Goal: Task Accomplishment & Management: Manage account settings

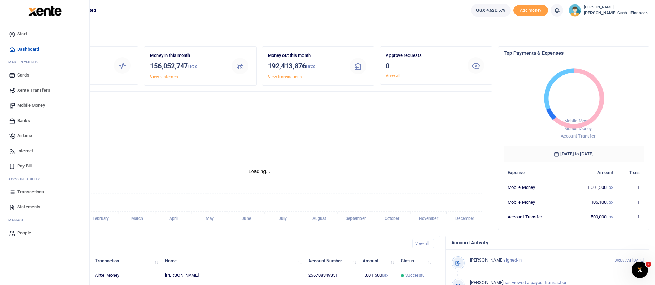
click at [33, 100] on link "Mobile Money" at bounding box center [45, 105] width 78 height 15
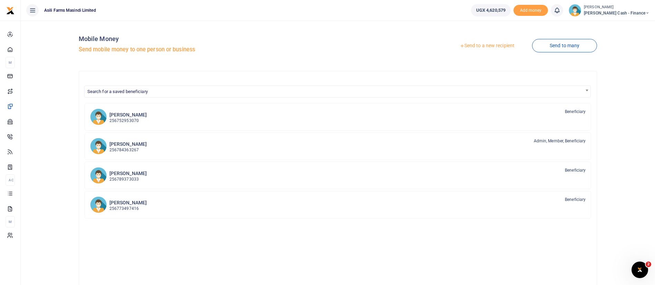
click at [488, 49] on link "Send to a new recipient" at bounding box center [487, 46] width 90 height 12
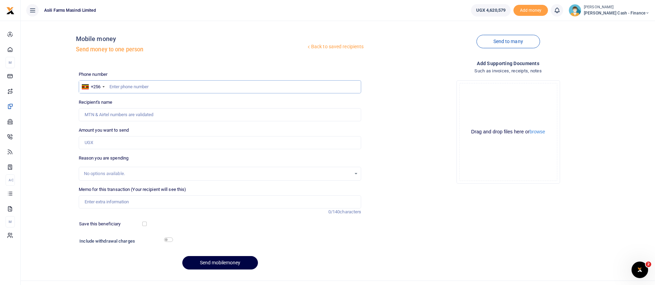
click at [130, 80] on input "text" at bounding box center [220, 86] width 283 height 13
type input "7"
paste input "772 384906"
click at [119, 88] on input "772 384906" at bounding box center [220, 86] width 283 height 13
type input "772384906"
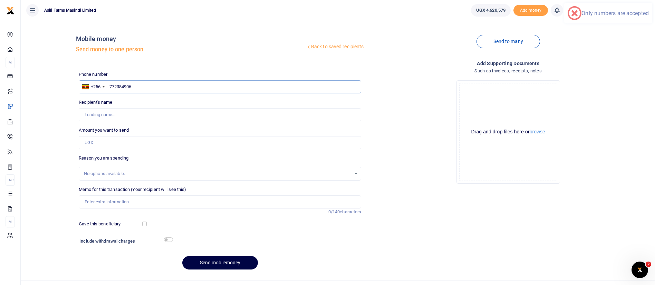
type input "Bashir Sebbie"
type input "772384906"
click at [111, 139] on input "Amount you want to send" at bounding box center [220, 142] width 283 height 13
type input "70,000"
click at [103, 201] on input "Memo for this transaction (Your recipient will see this)" at bounding box center [220, 202] width 283 height 13
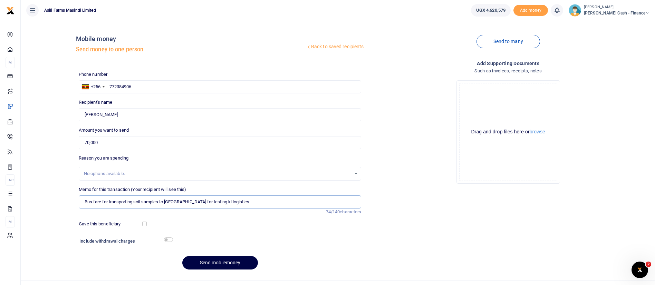
click at [206, 202] on input "Bus fare for transporting soil samples to Nairobi for testing kl logistics" at bounding box center [220, 202] width 283 height 13
type input "Bus fare for transporting soil samples to Nairobi for testing kla logistics"
click at [535, 130] on button "browse" at bounding box center [537, 131] width 16 height 5
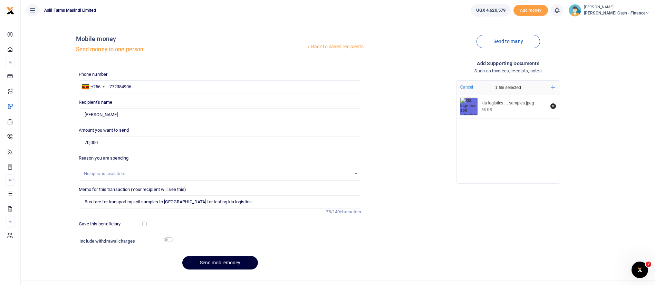
click at [209, 261] on button "Send mobilemoney" at bounding box center [220, 262] width 76 height 13
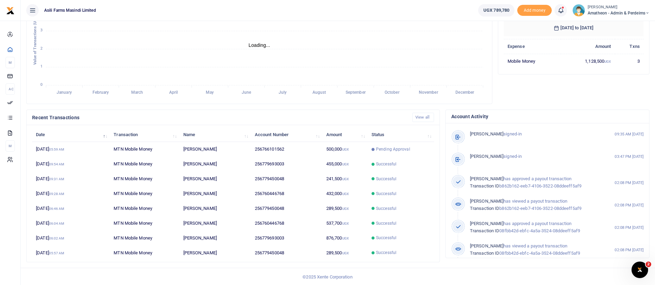
scroll to position [127, 0]
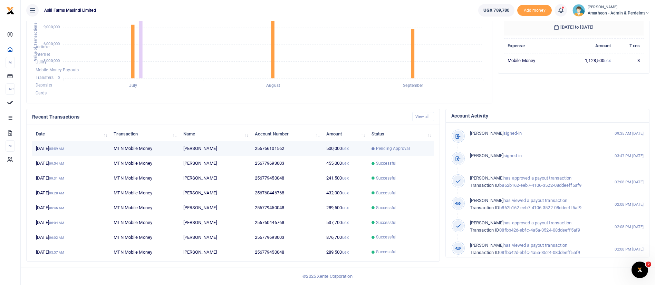
click at [395, 151] on span "Pending Approval" at bounding box center [393, 149] width 34 height 6
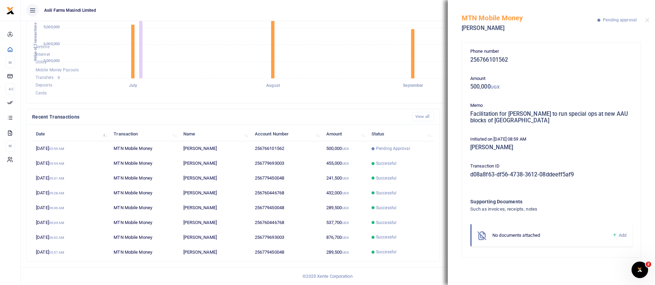
click at [421, 12] on ul "Asili Farms Masindi Limited" at bounding box center [247, 10] width 452 height 21
click at [647, 21] on button "Close" at bounding box center [647, 20] width 4 height 4
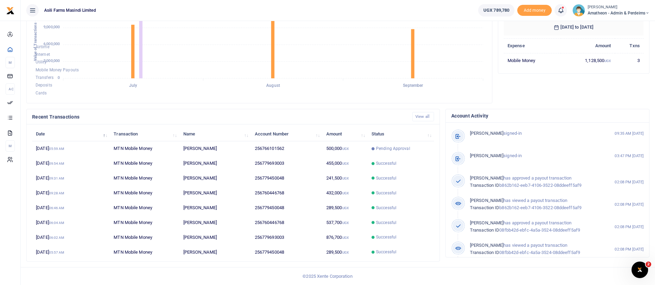
click at [638, 10] on span "Amatheon - Admin & Perdeims" at bounding box center [618, 13] width 62 height 6
click at [622, 25] on link "Switch accounts" at bounding box center [623, 25] width 55 height 10
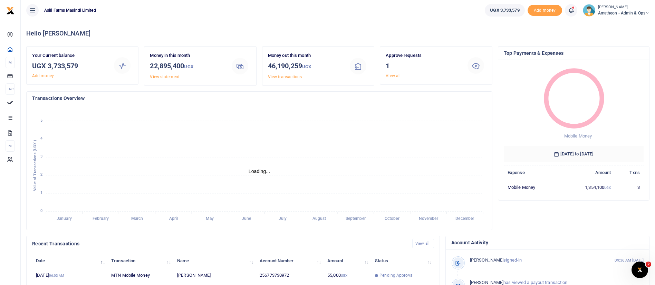
scroll to position [127, 0]
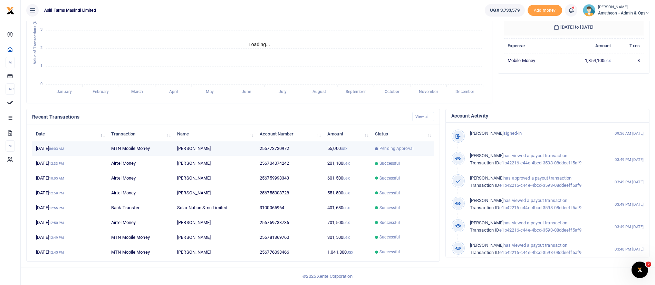
click at [392, 147] on span "Pending Approval" at bounding box center [396, 149] width 34 height 6
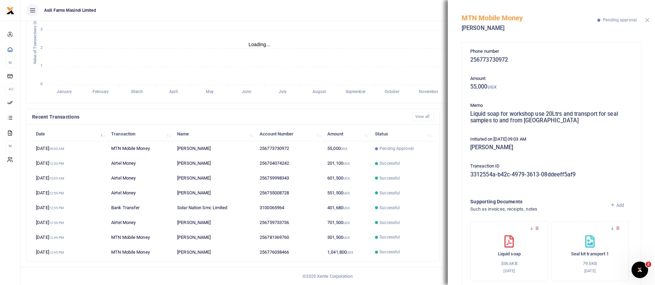
click at [647, 19] on button "Close" at bounding box center [647, 20] width 4 height 4
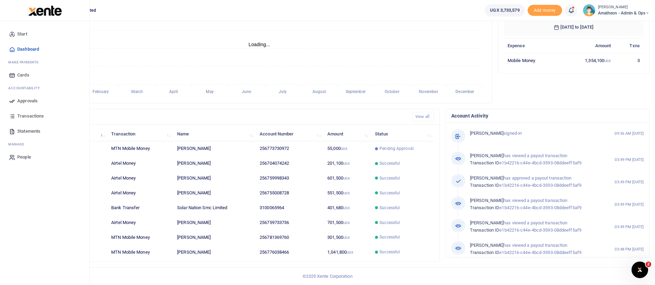
click at [26, 101] on span "Approvals" at bounding box center [27, 101] width 20 height 7
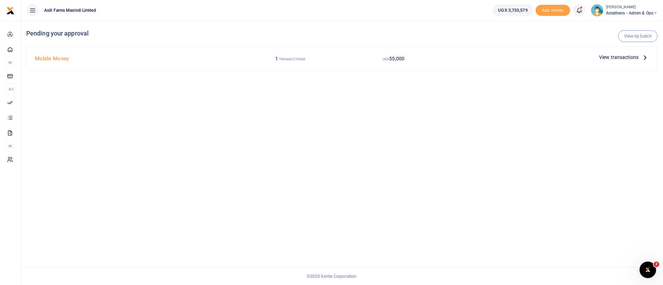
click at [608, 56] on span "View transactions" at bounding box center [618, 57] width 39 height 8
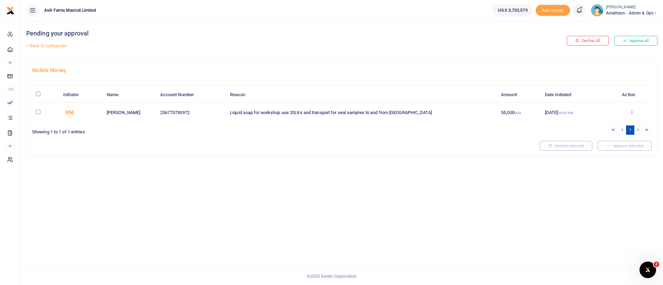
click at [36, 93] on th "\a \a : activate to sort column descending" at bounding box center [45, 95] width 27 height 15
click at [39, 94] on input "\a \a : activate to sort column descending" at bounding box center [38, 94] width 4 height 4
checkbox input "true"
click at [625, 143] on button "Approve selected (1)" at bounding box center [622, 146] width 59 height 10
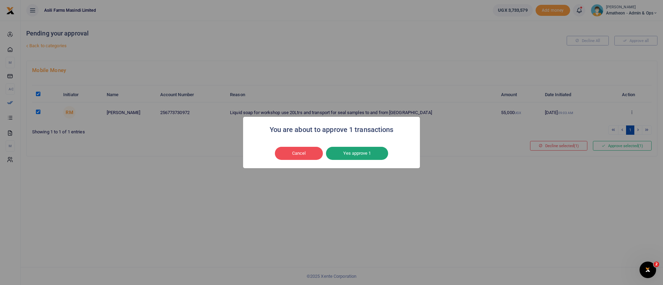
drag, startPoint x: 366, startPoint y: 146, endPoint x: 358, endPoint y: 155, distance: 12.2
click at [358, 155] on div "Cancel No Yes approve 1" at bounding box center [331, 154] width 163 height 16
click at [358, 155] on button "Yes approve 1" at bounding box center [357, 153] width 62 height 13
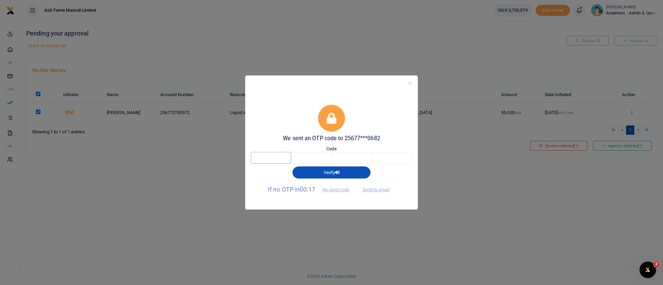
click at [287, 158] on input "text" at bounding box center [271, 158] width 40 height 12
type input "7"
type input "0"
type input "7"
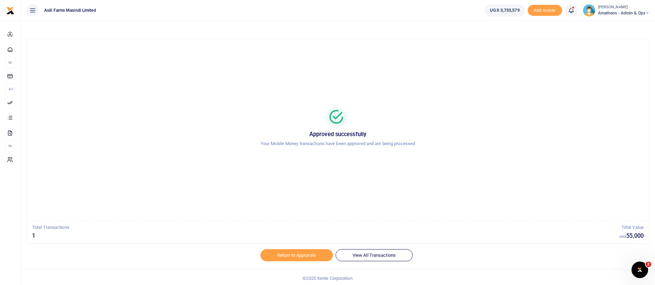
click at [621, 9] on small "[PERSON_NAME]" at bounding box center [623, 7] width 51 height 6
click at [613, 26] on link "Switch accounts" at bounding box center [623, 25] width 55 height 10
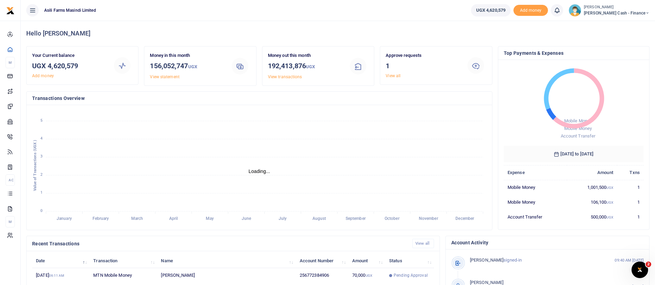
scroll to position [127, 0]
